Goal: Transaction & Acquisition: Purchase product/service

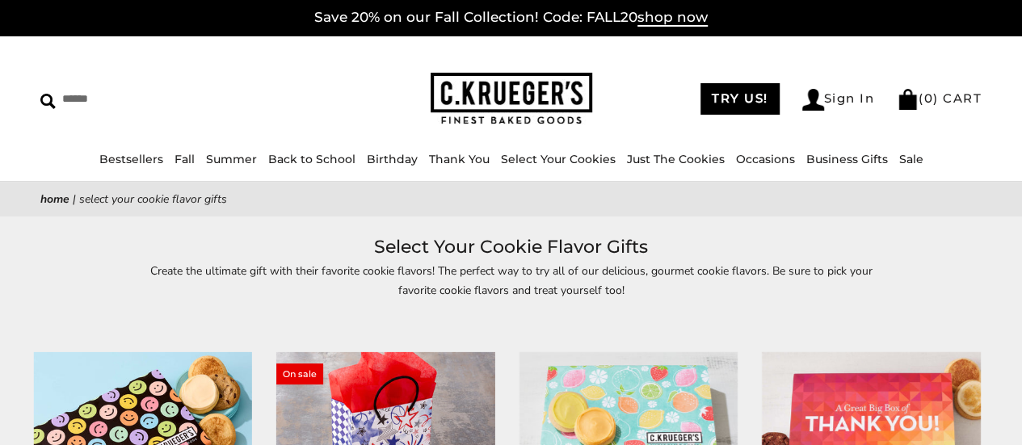
scroll to position [2, 0]
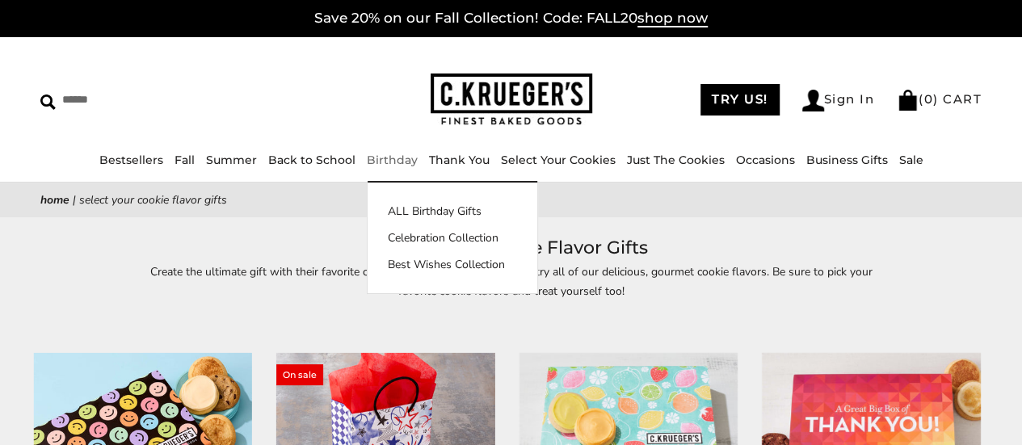
click at [384, 154] on link "Birthday" at bounding box center [392, 160] width 51 height 15
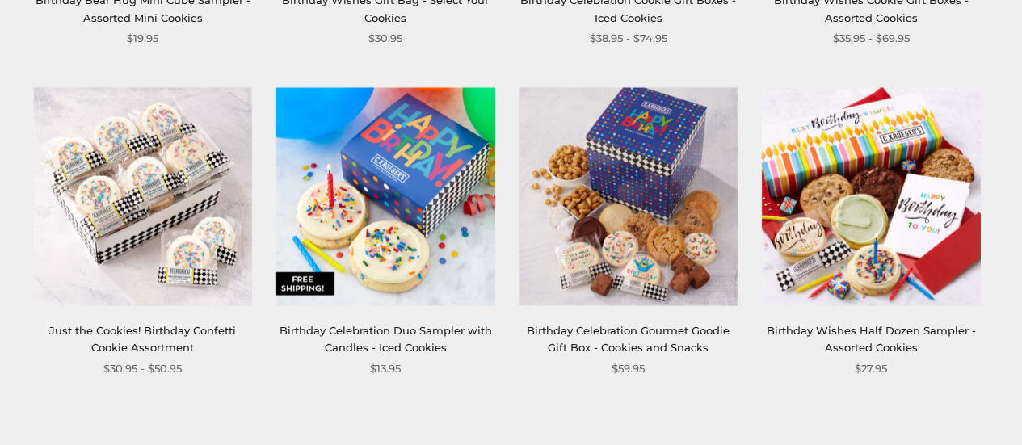
scroll to position [1900, 0]
